Goal: Task Accomplishment & Management: Manage account settings

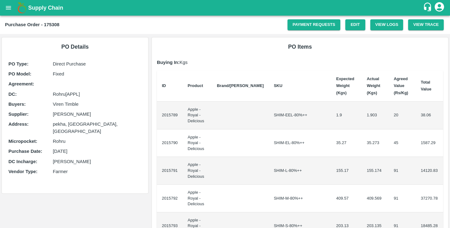
click at [269, 108] on td "SHIM-EEL-80%++" at bounding box center [300, 116] width 62 height 28
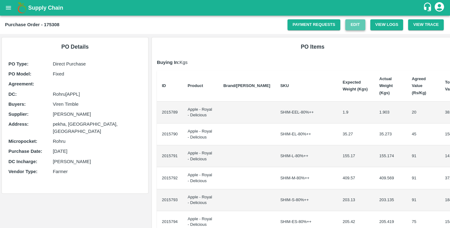
click at [351, 26] on link "Edit" at bounding box center [355, 24] width 20 height 11
